Goal: Book appointment/travel/reservation

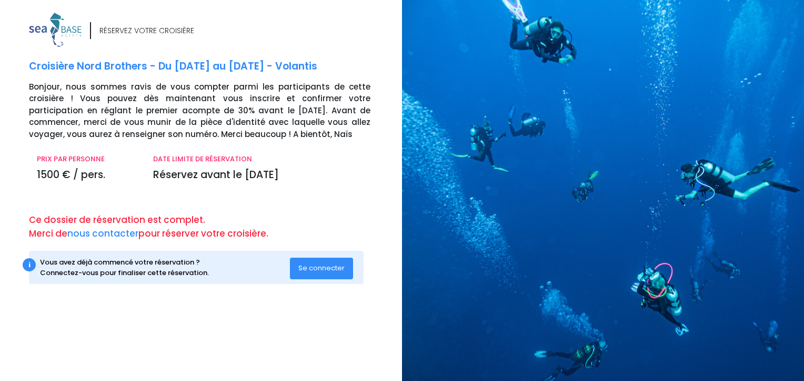
click at [323, 268] on span "Se connecter" at bounding box center [321, 268] width 46 height 10
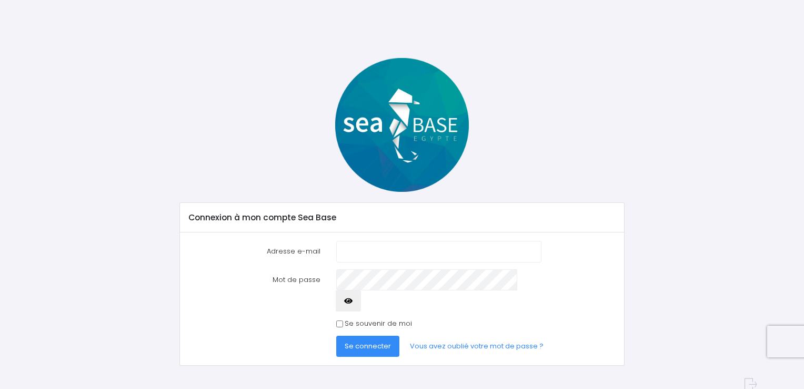
type input "amelie.bonneau88@gmail.com"
click at [366, 335] on button "Se connecter" at bounding box center [367, 345] width 63 height 21
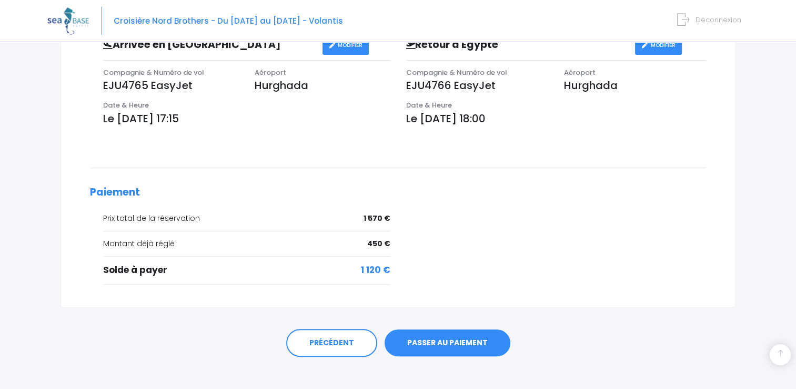
scroll to position [350, 0]
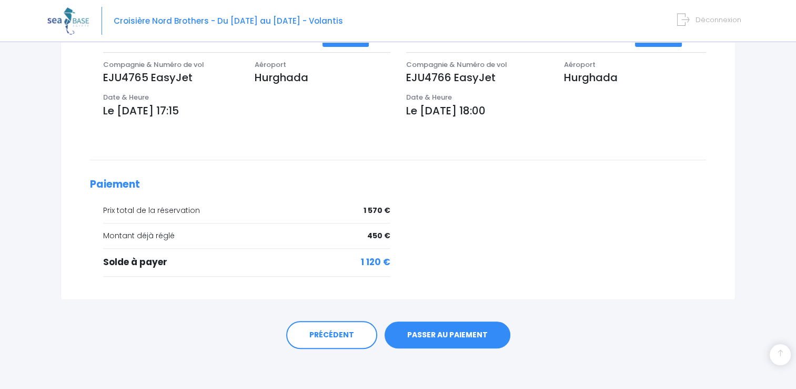
click at [562, 205] on div "Prix total de la réservation 1 570 € Montant déjà réglé 450 €" at bounding box center [398, 244] width 632 height 78
click at [589, 216] on div "Prix total de la réservation 1 570 € Montant déjà réglé 450 €" at bounding box center [398, 244] width 632 height 78
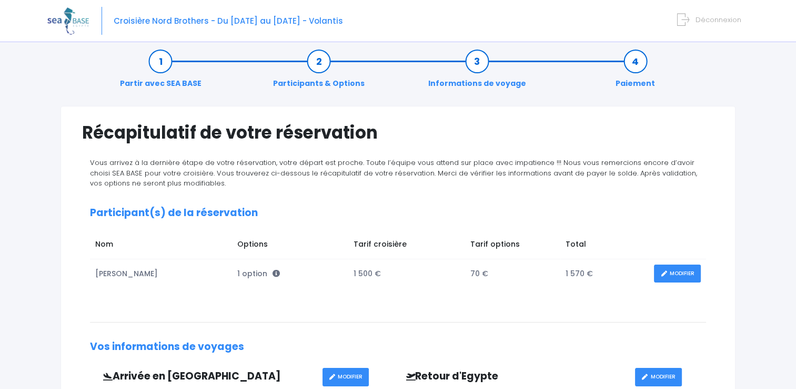
scroll to position [0, 0]
